Goal: Information Seeking & Learning: Learn about a topic

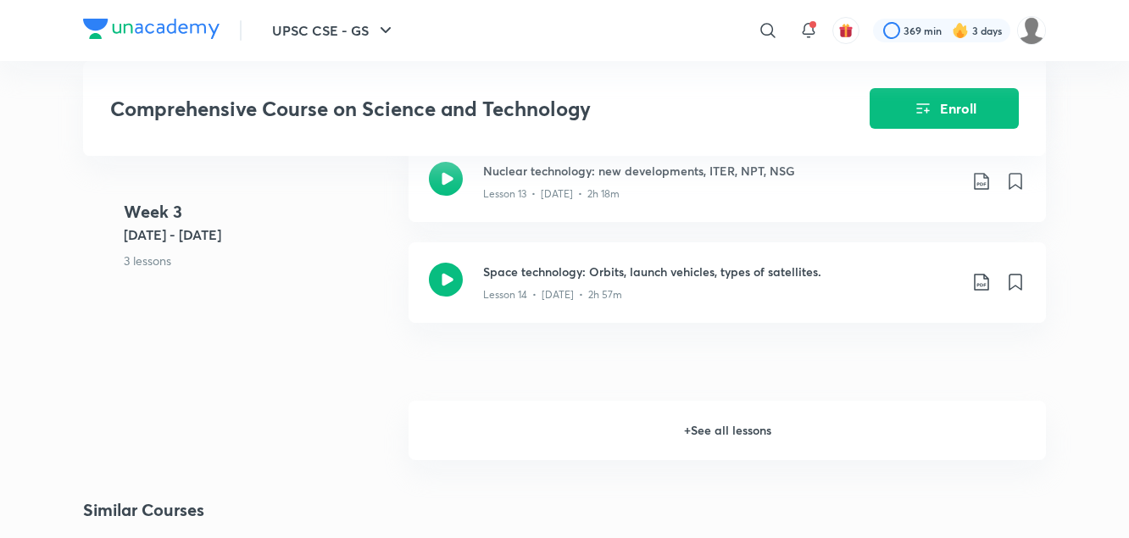
scroll to position [2311, 0]
click at [617, 280] on h3 "Space technology: Orbits, launch vehicles, types of satellites." at bounding box center [720, 272] width 474 height 18
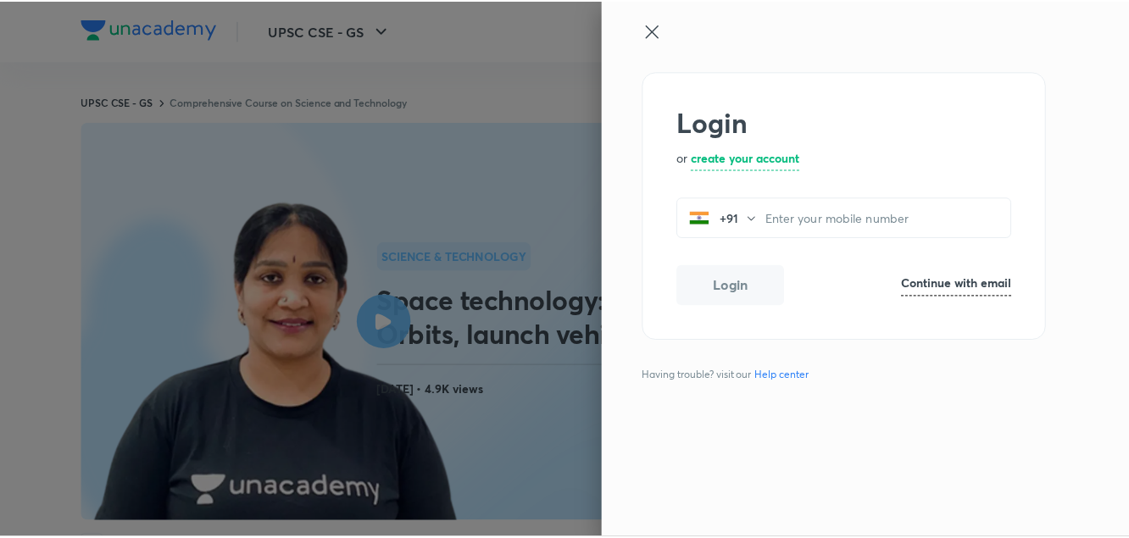
scroll to position [1071, 0]
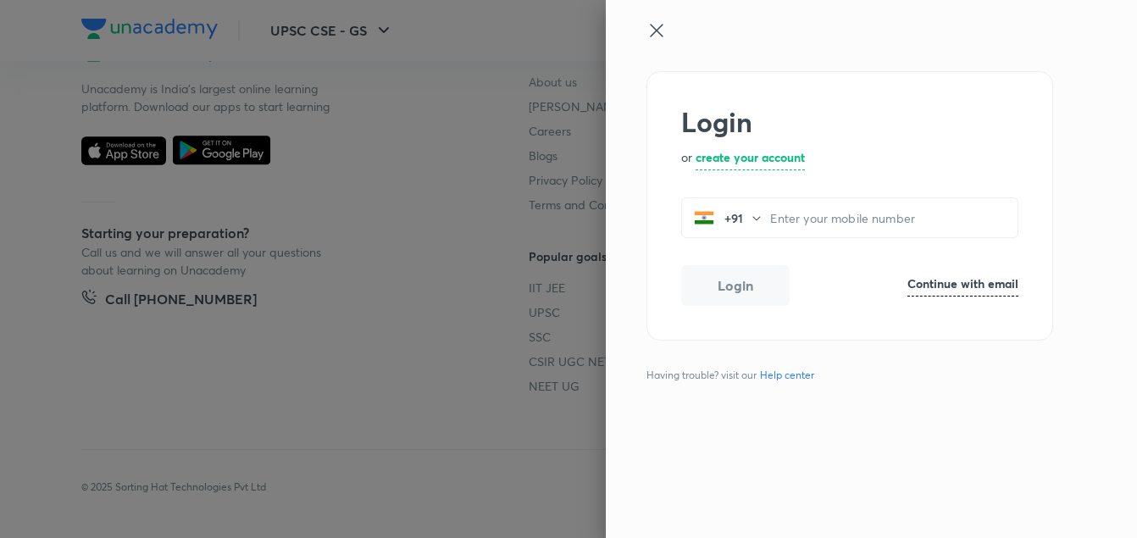
click at [658, 31] on icon at bounding box center [656, 30] width 20 height 20
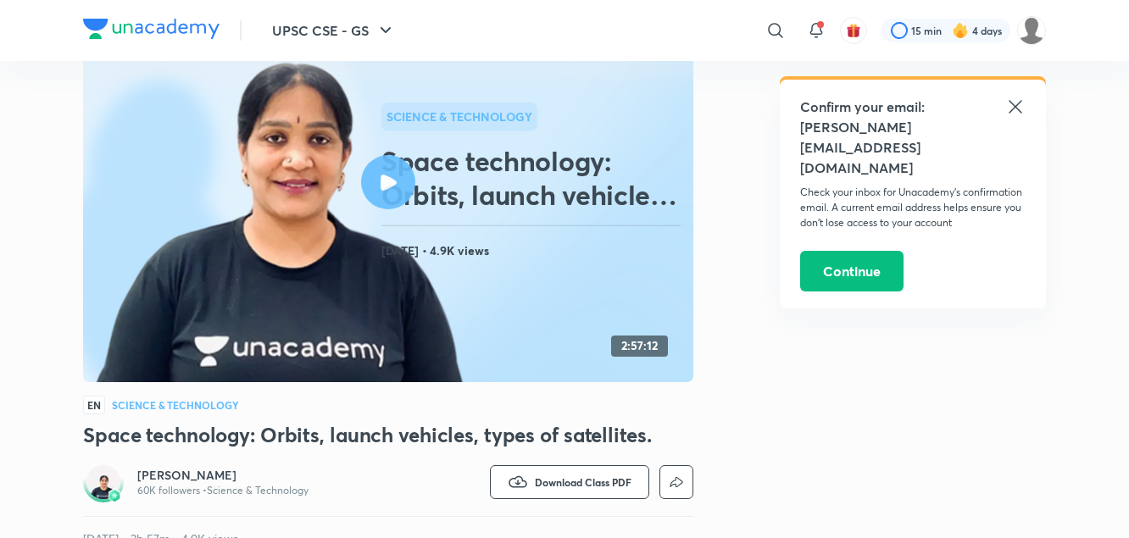
scroll to position [164, 0]
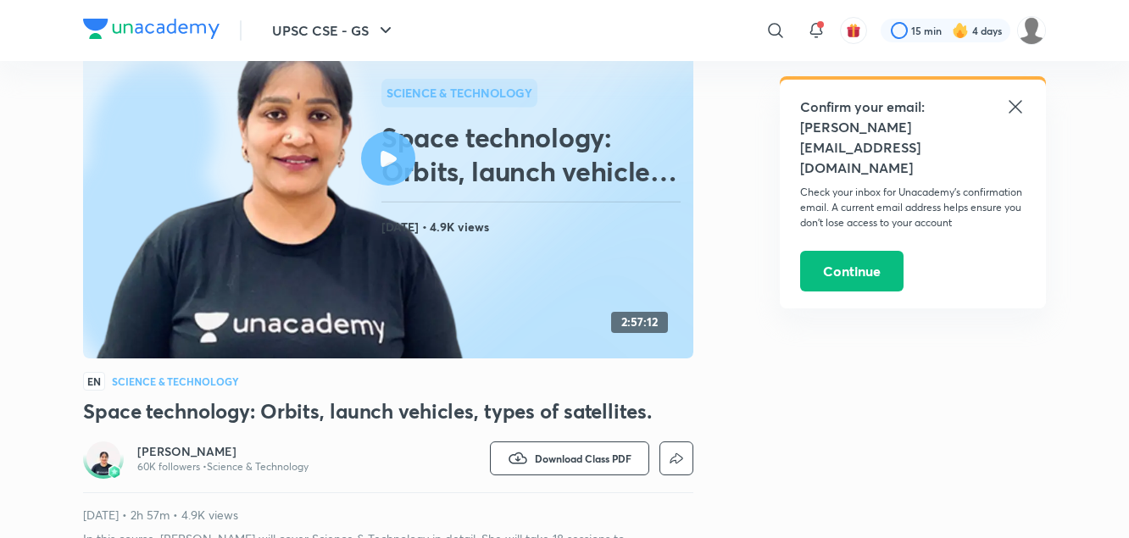
click at [1016, 108] on icon at bounding box center [1014, 106] width 13 height 13
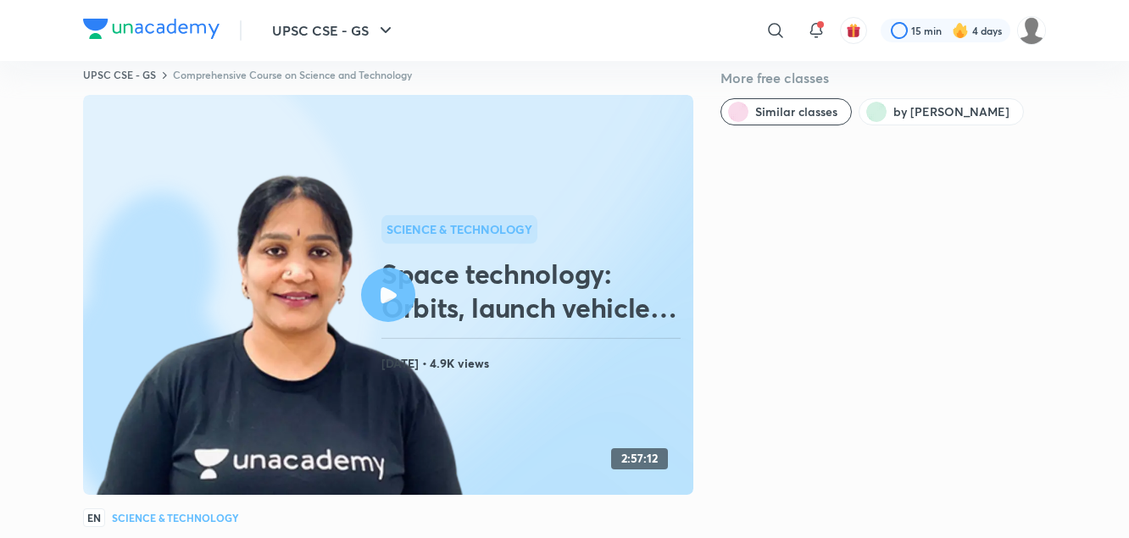
scroll to position [0, 0]
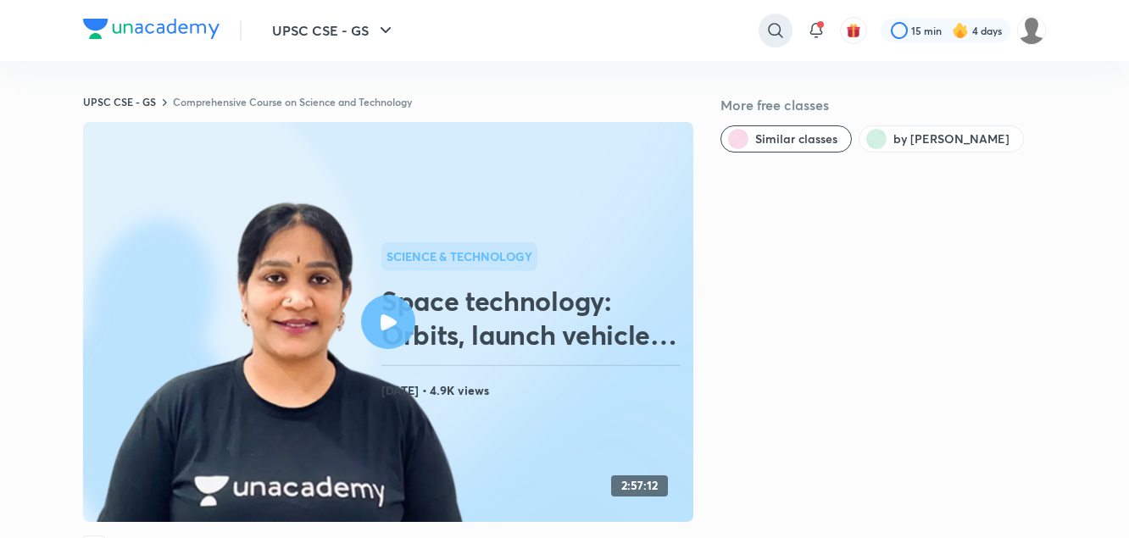
click at [773, 26] on icon at bounding box center [775, 30] width 20 height 20
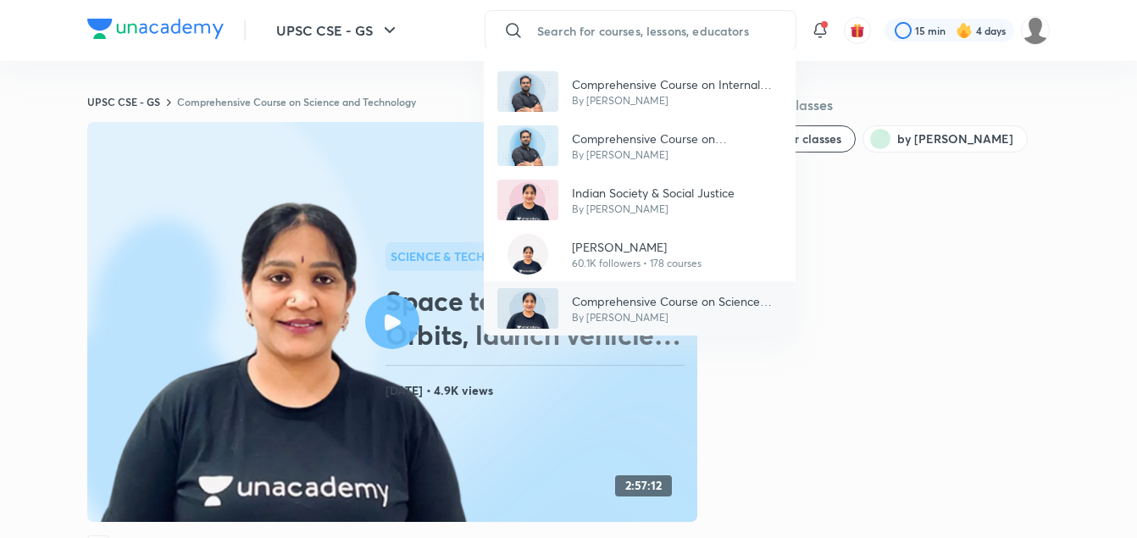
click at [625, 317] on p "By [PERSON_NAME]" at bounding box center [677, 317] width 210 height 15
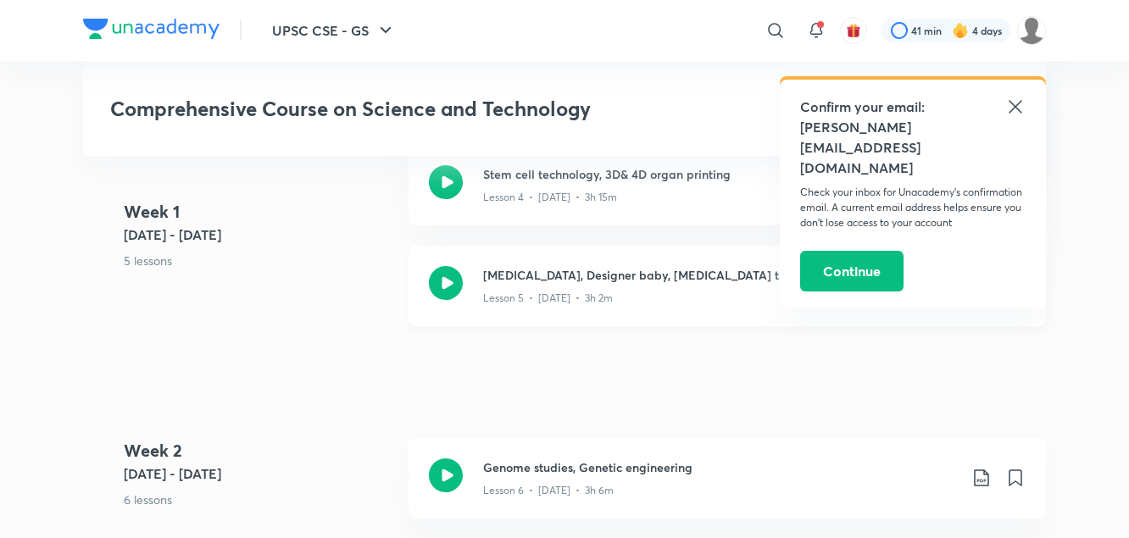
scroll to position [1411, 0]
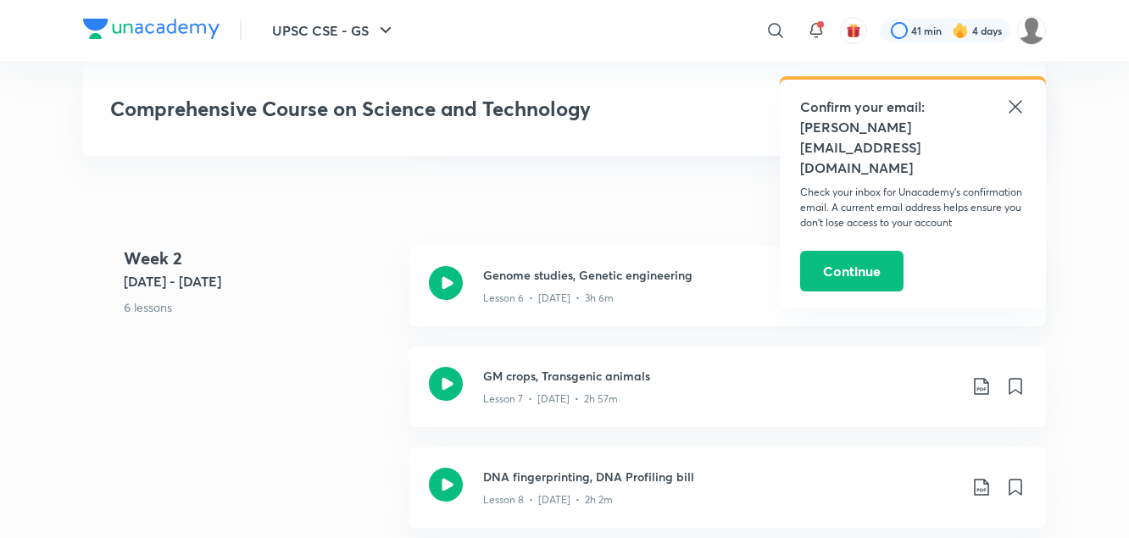
click at [1014, 106] on icon at bounding box center [1014, 106] width 13 height 13
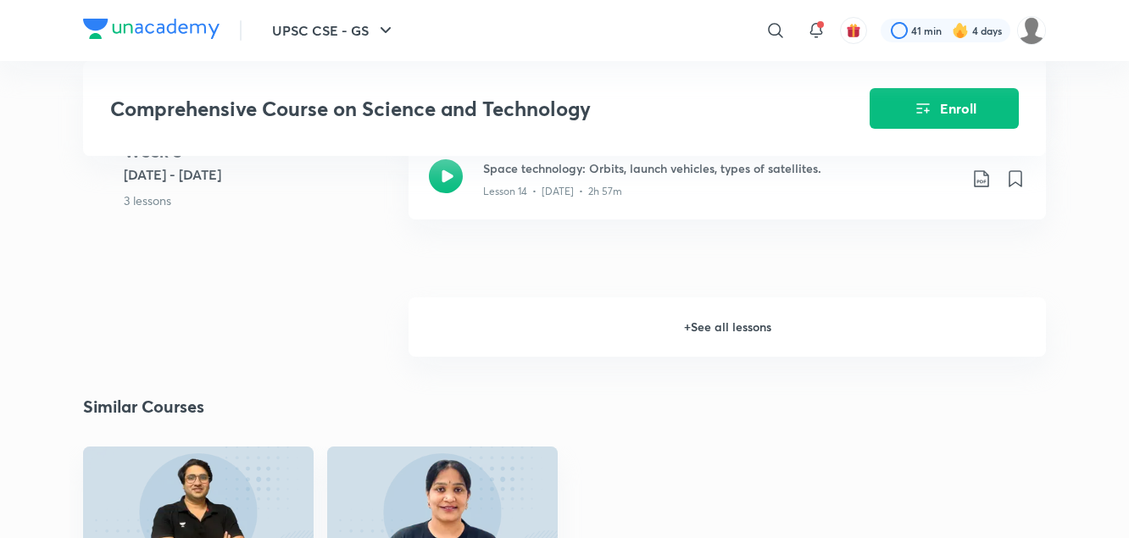
scroll to position [2417, 0]
click at [720, 324] on h6 "+ See all lessons" at bounding box center [726, 325] width 637 height 59
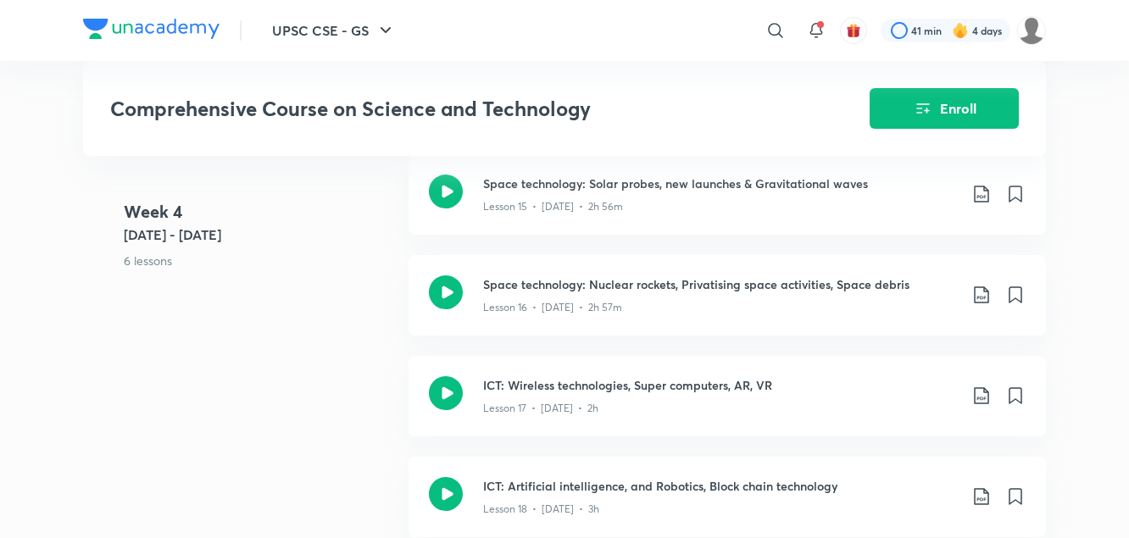
scroll to position [2588, 0]
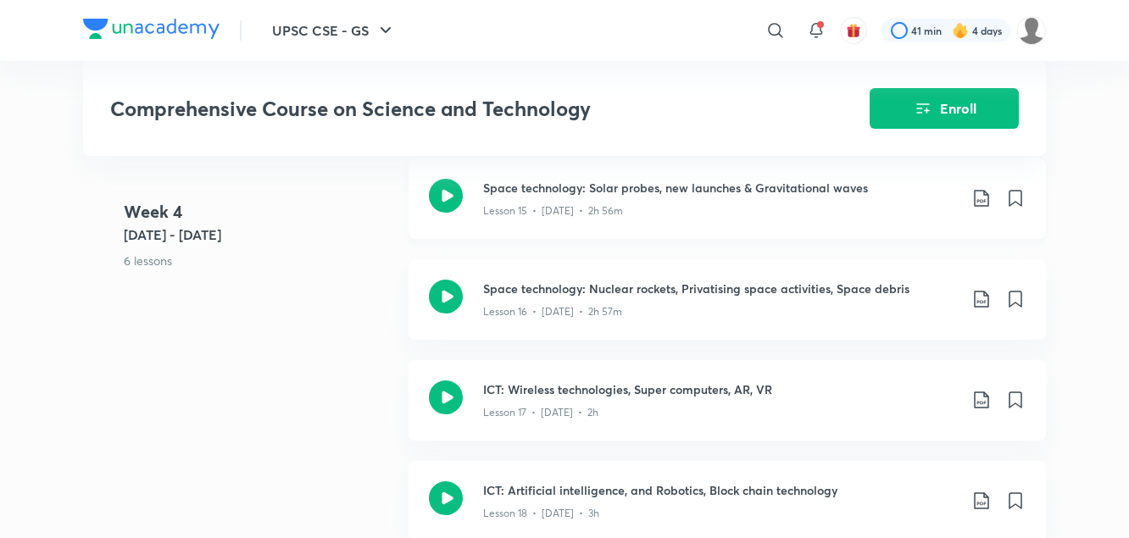
click at [653, 211] on div "Lesson 15 • [DATE] • 2h 56m" at bounding box center [720, 208] width 474 height 22
